Goal: Navigation & Orientation: Find specific page/section

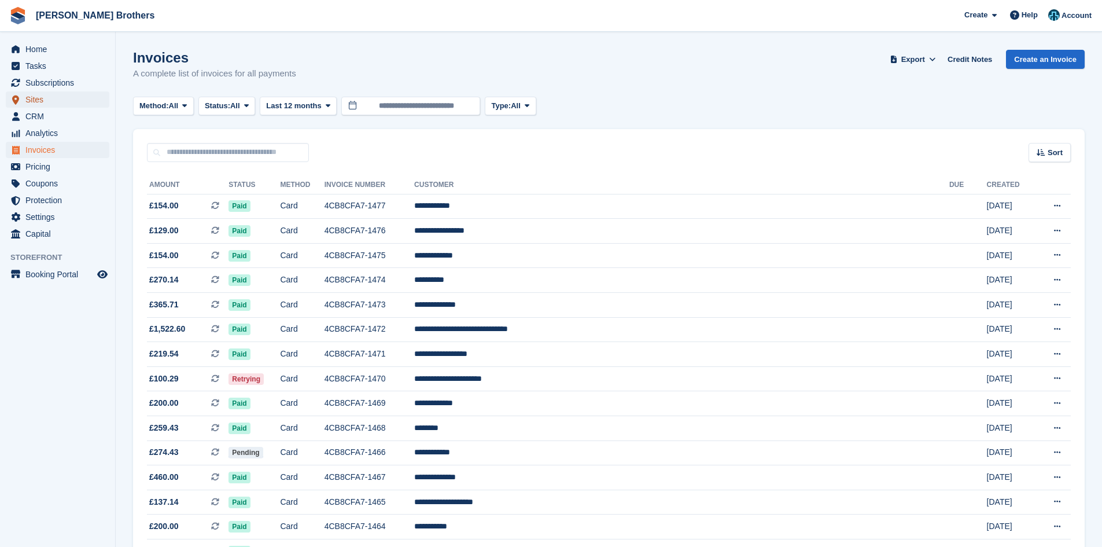
click at [33, 99] on span "Sites" at bounding box center [59, 99] width 69 height 16
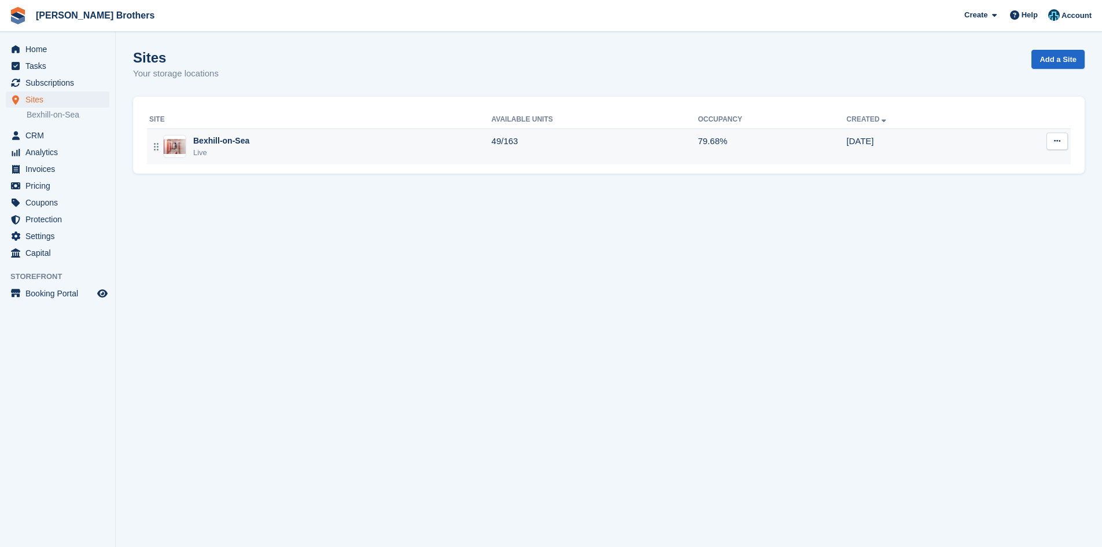
click at [229, 145] on div "Bexhill-on-Sea" at bounding box center [221, 141] width 56 height 12
